Goal: Navigation & Orientation: Find specific page/section

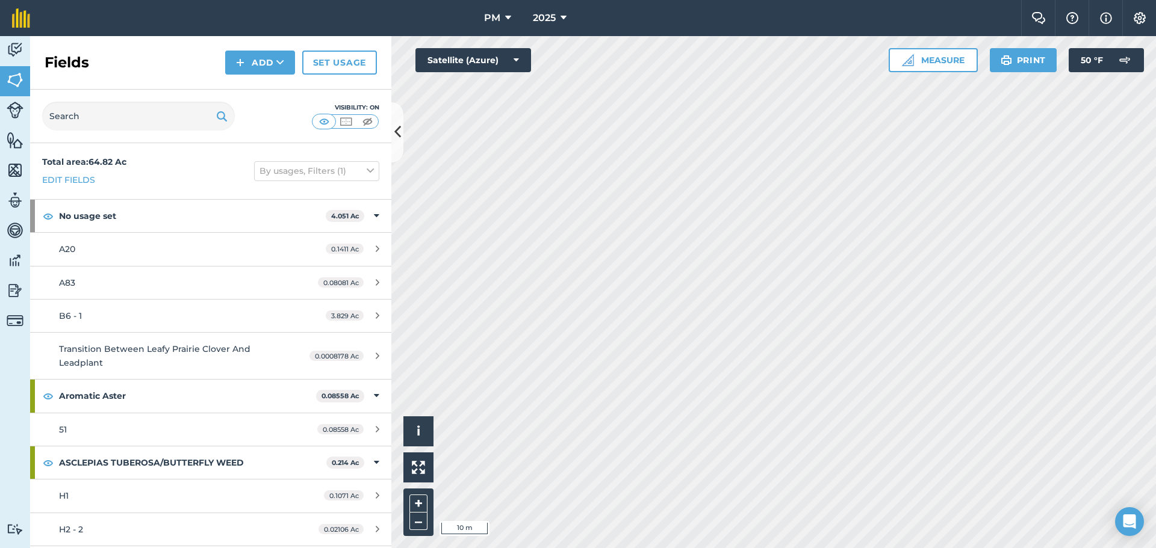
click at [1155, 389] on html "PM 2025 Farm Chat Help Info Settings PM - 2025 Reproduced with the permission o…" at bounding box center [578, 274] width 1156 height 548
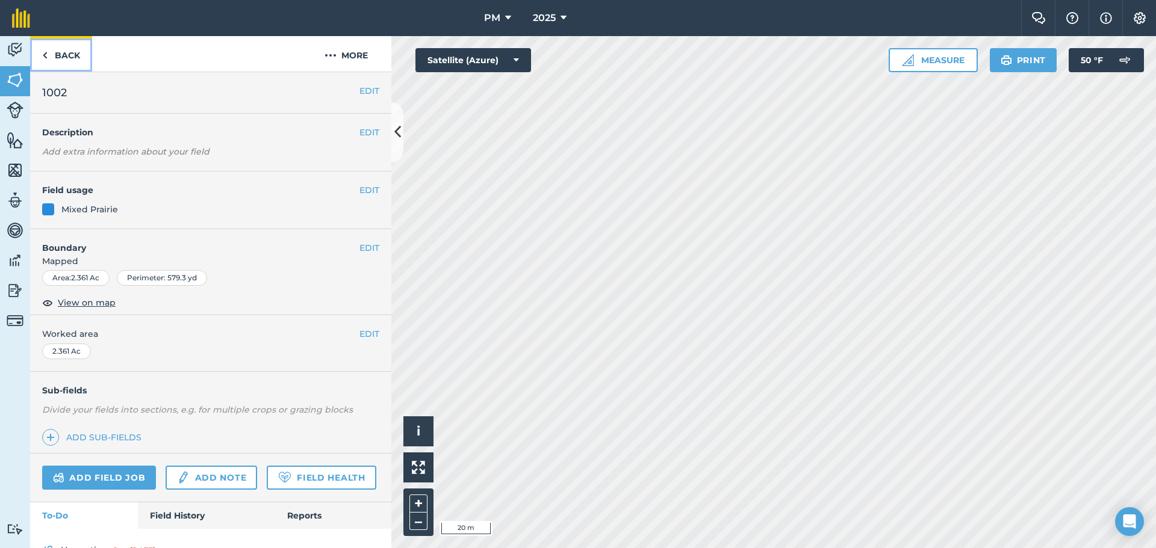
click at [44, 53] on img at bounding box center [44, 55] width 5 height 14
click at [61, 52] on link "Back" at bounding box center [61, 54] width 62 height 36
click at [49, 55] on link "Back" at bounding box center [61, 54] width 62 height 36
click at [64, 63] on link "Back" at bounding box center [61, 54] width 62 height 36
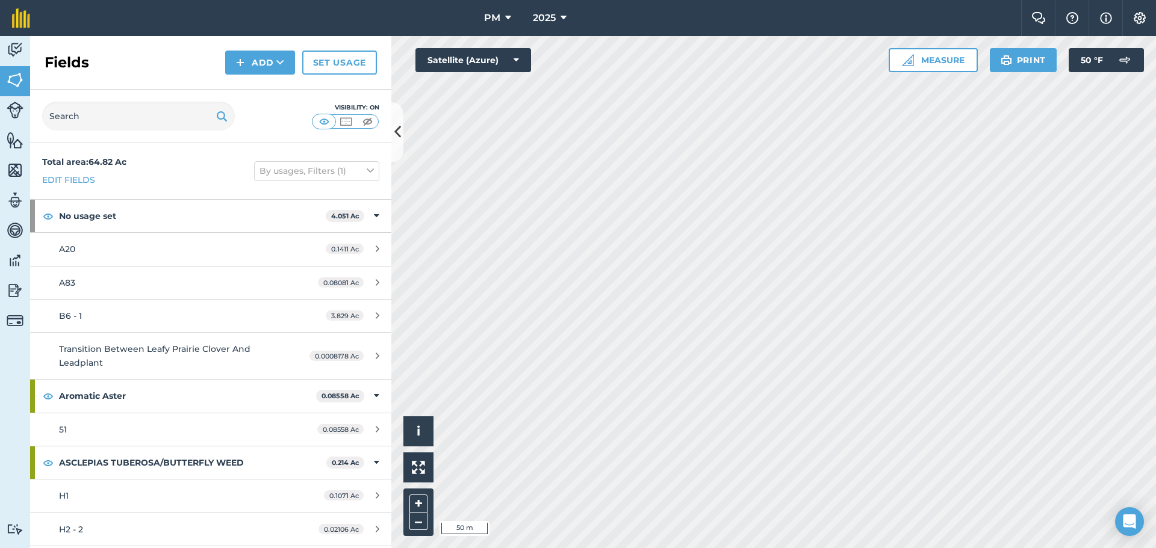
click at [64, 63] on h2 "Fields" at bounding box center [67, 62] width 45 height 19
click at [109, 66] on div "Fields Add Set usage" at bounding box center [210, 63] width 361 height 54
click at [16, 114] on img at bounding box center [15, 110] width 17 height 17
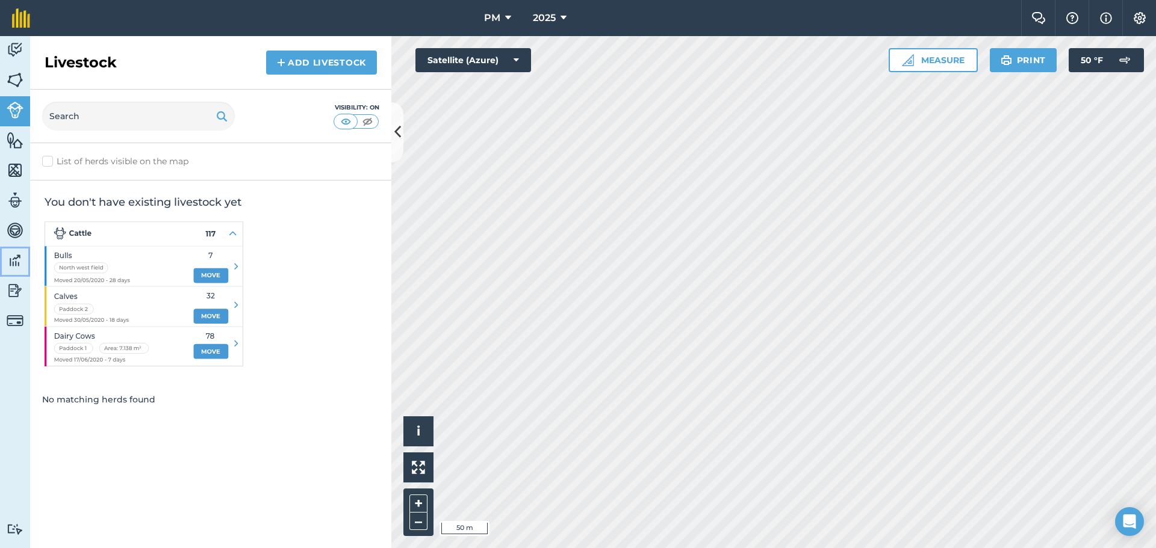
click at [19, 250] on link "Data" at bounding box center [15, 262] width 30 height 30
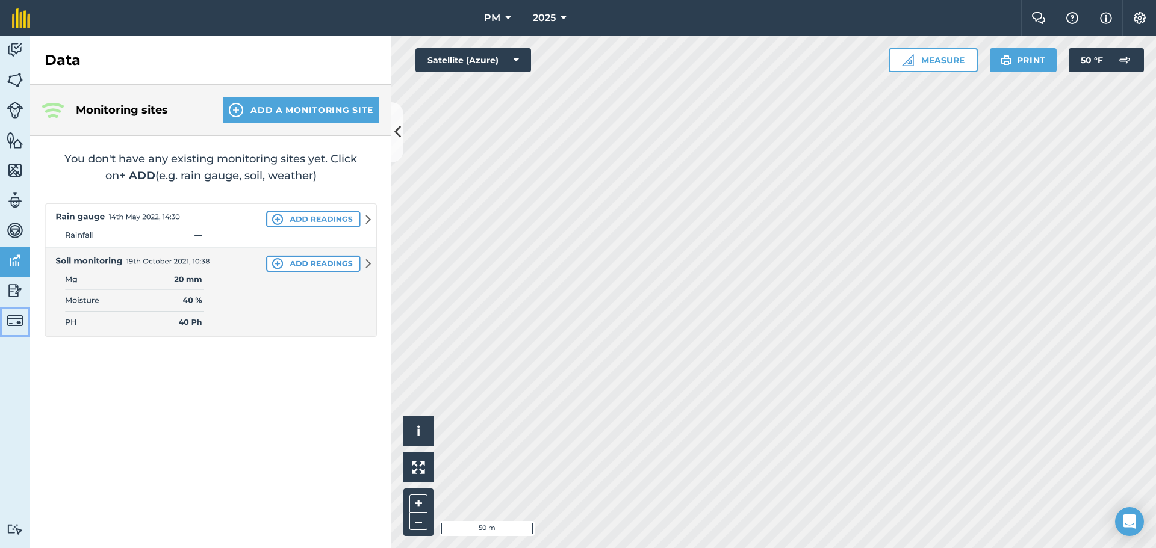
click at [22, 316] on img at bounding box center [15, 320] width 17 height 17
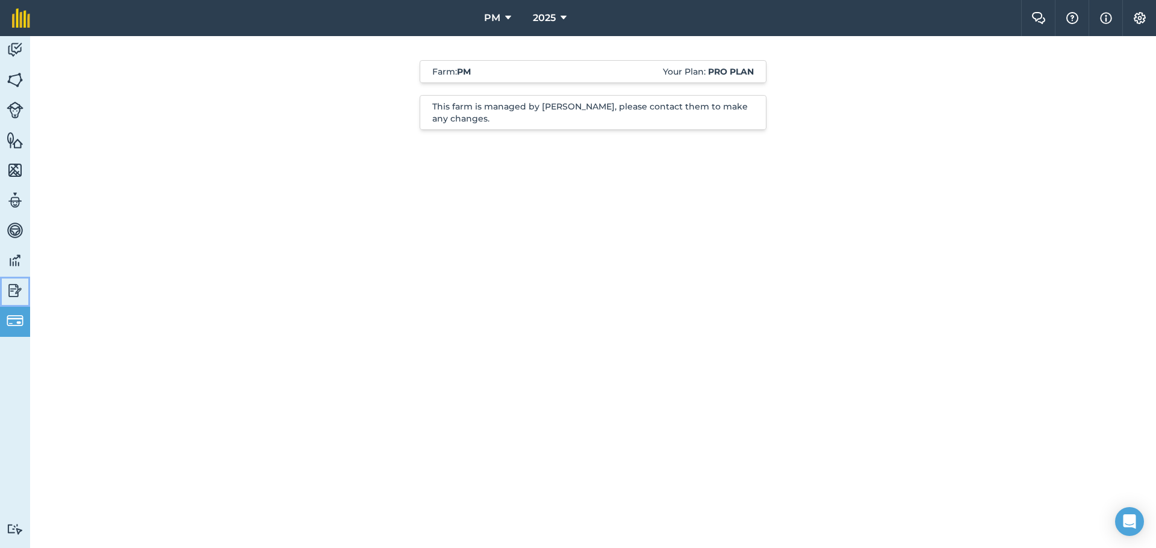
click at [11, 290] on img at bounding box center [15, 291] width 17 height 18
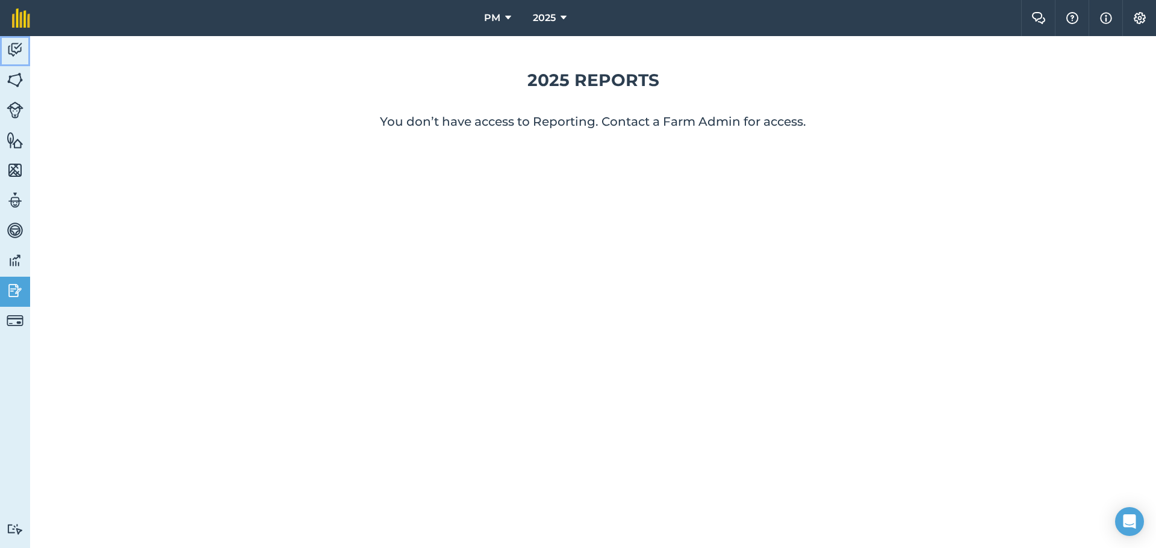
click at [21, 46] on img at bounding box center [15, 50] width 17 height 18
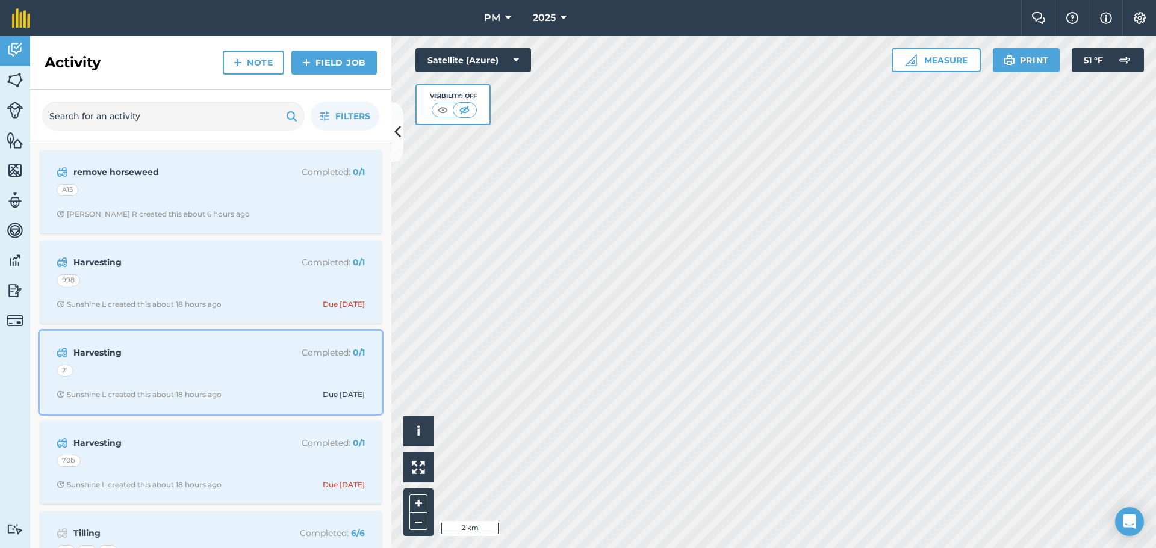
click at [166, 359] on strong "Harvesting" at bounding box center [168, 352] width 191 height 13
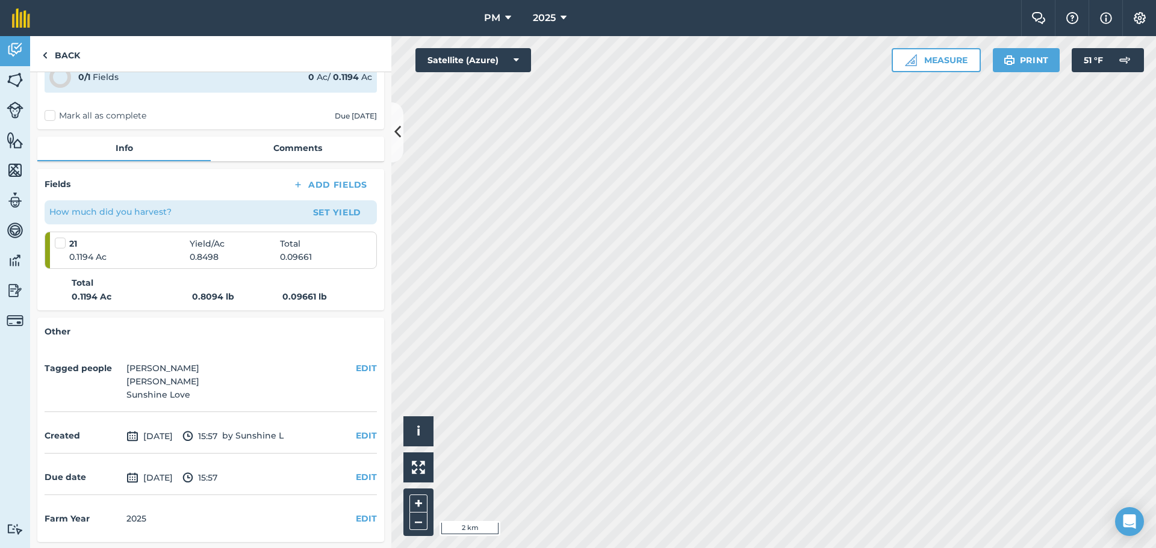
scroll to position [101, 0]
click at [655, 548] on html "PM 2025 Farm Chat Help Info Settings PM - 2025 Reproduced with the permission o…" at bounding box center [578, 274] width 1156 height 548
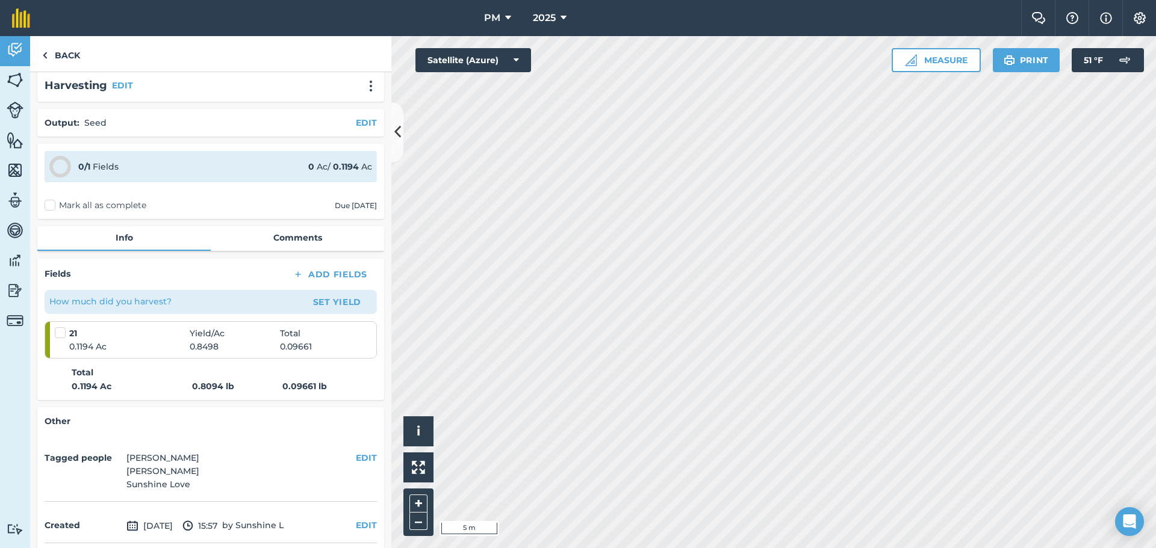
scroll to position [0, 0]
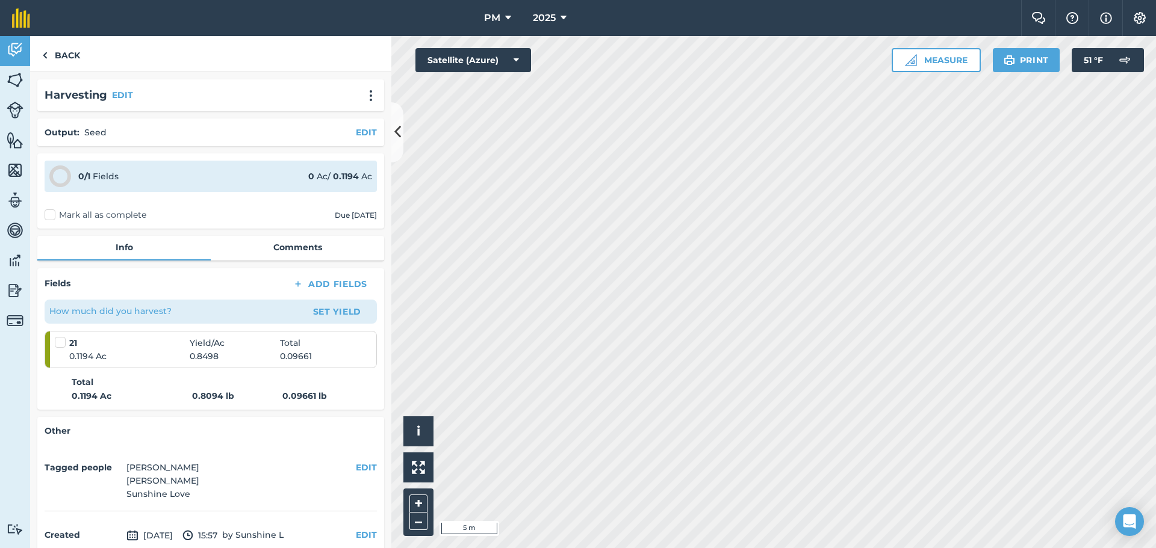
click at [152, 314] on p "How much did you harvest?" at bounding box center [110, 311] width 122 height 13
click at [266, 252] on link "Comments" at bounding box center [297, 247] width 173 height 23
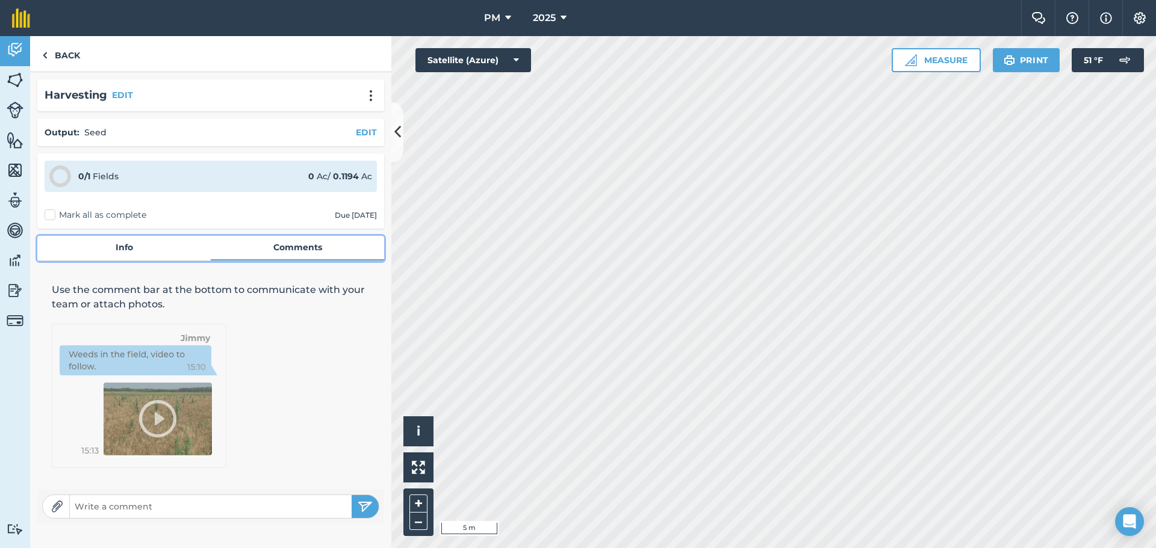
click at [132, 253] on link "Info" at bounding box center [123, 247] width 173 height 23
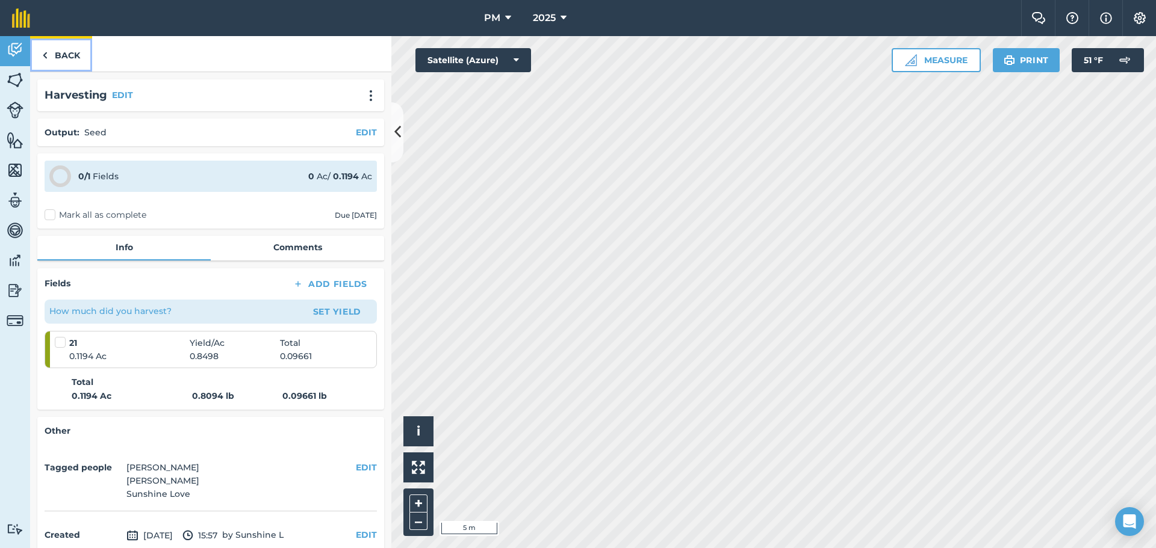
click at [58, 59] on link "Back" at bounding box center [61, 54] width 62 height 36
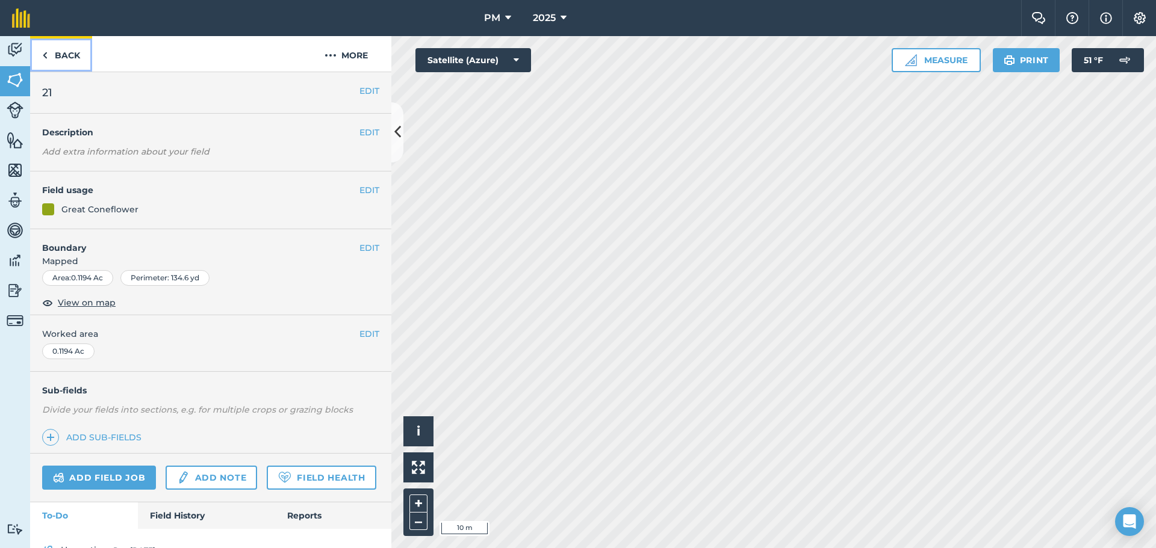
click at [76, 54] on link "Back" at bounding box center [61, 54] width 62 height 36
click at [59, 62] on link "Back" at bounding box center [61, 54] width 62 height 36
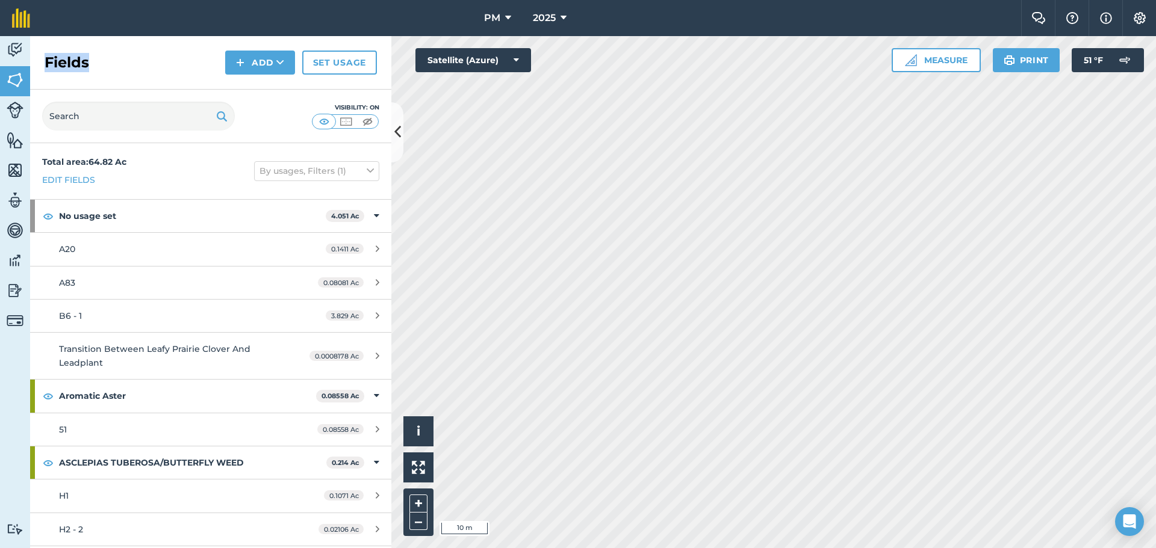
click at [59, 62] on h2 "Fields" at bounding box center [67, 62] width 45 height 19
click at [128, 69] on div "Fields Add Set usage" at bounding box center [210, 63] width 361 height 54
click at [18, 58] on img at bounding box center [15, 50] width 17 height 18
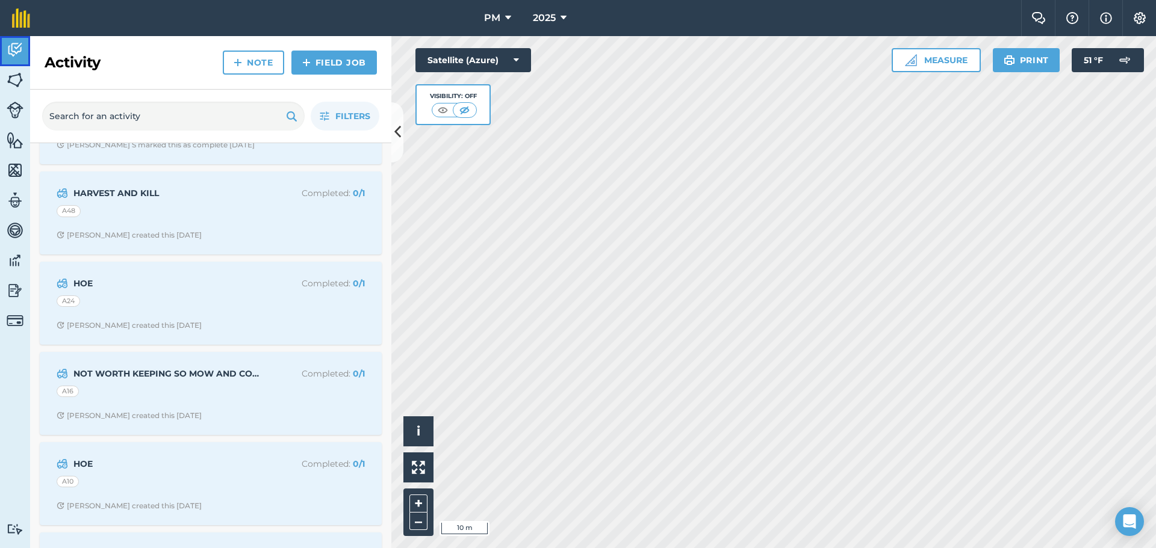
scroll to position [542, 0]
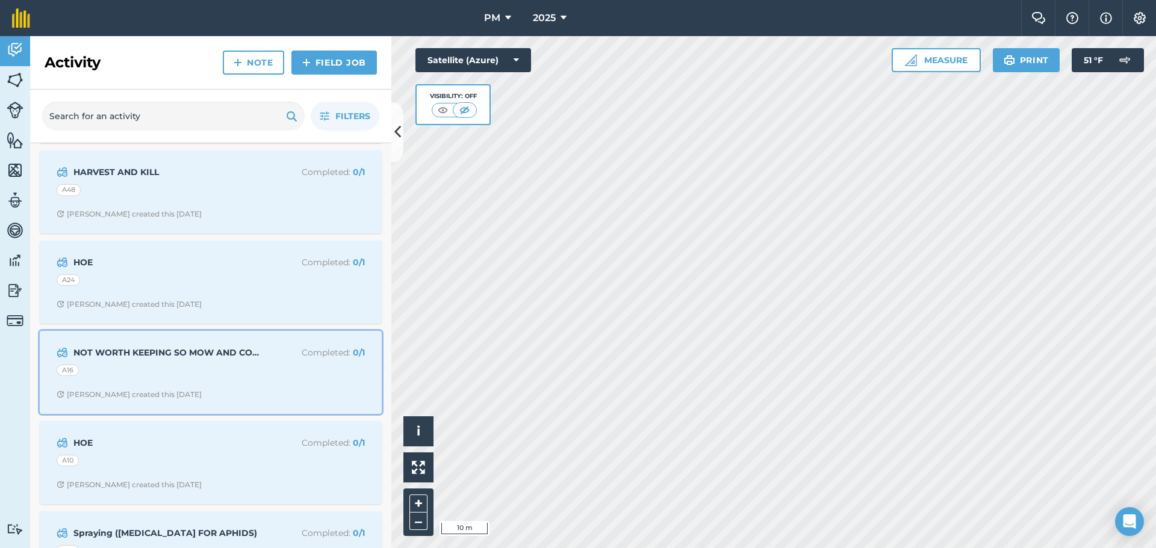
click at [175, 368] on div "A16" at bounding box center [211, 373] width 308 height 16
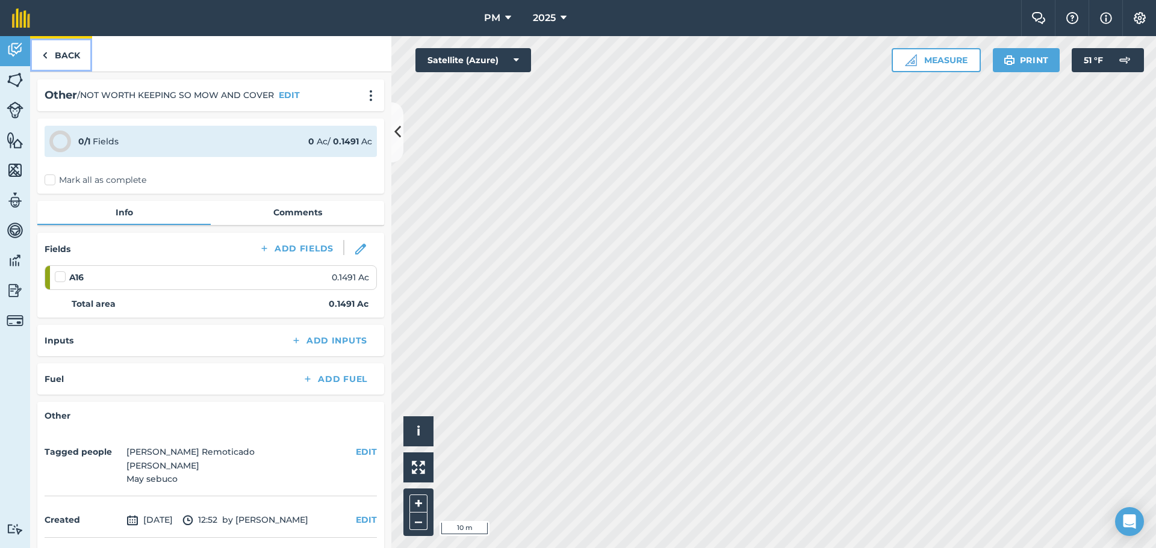
click at [72, 55] on link "Back" at bounding box center [61, 54] width 62 height 36
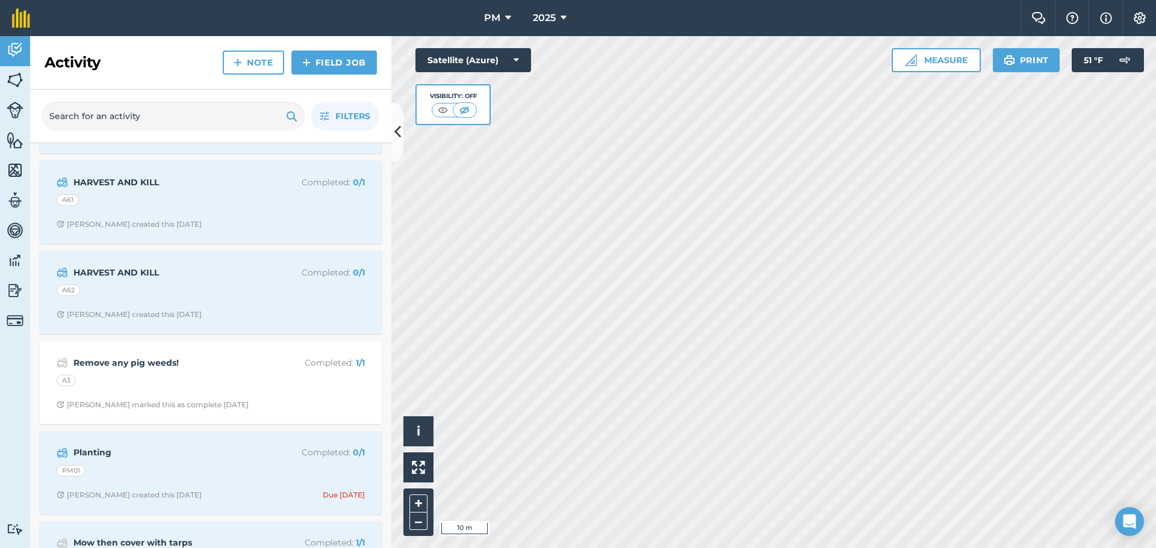
scroll to position [1565, 0]
